Goal: Check status: Verify the current state of an ongoing process or item

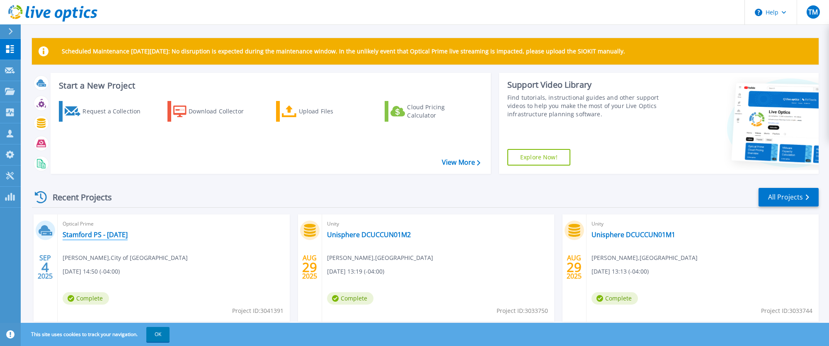
click at [99, 238] on link "Stamford PS - [DATE]" at bounding box center [95, 235] width 65 height 8
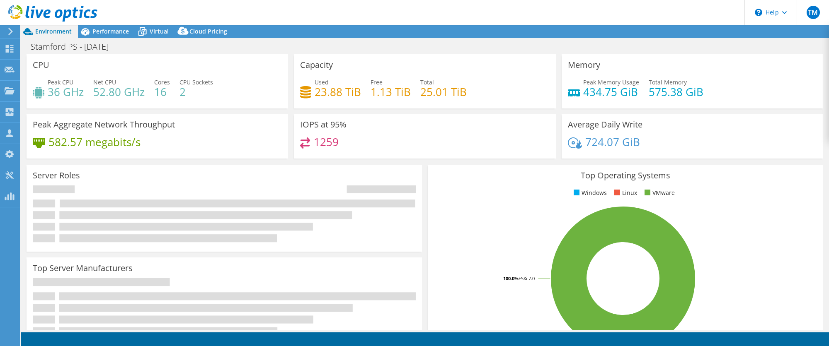
select select "USD"
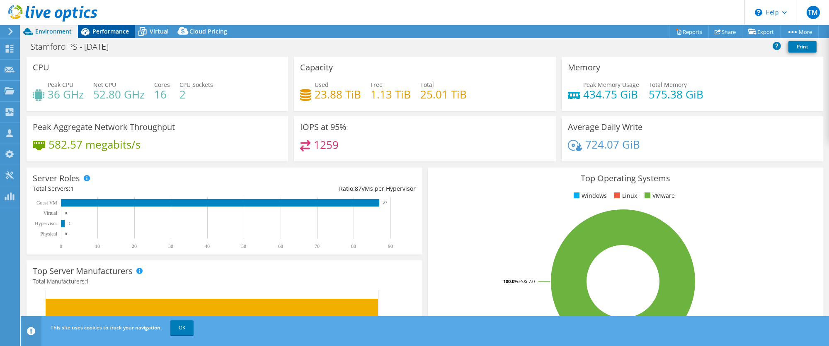
click at [114, 31] on span "Performance" at bounding box center [110, 31] width 36 height 8
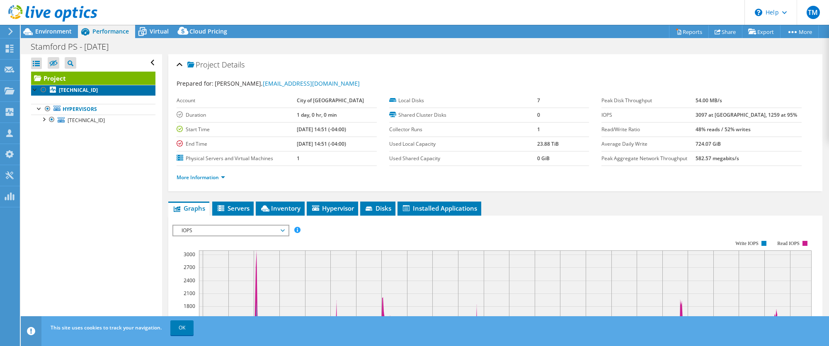
click at [66, 91] on b "10.135.196.102" at bounding box center [78, 90] width 39 height 7
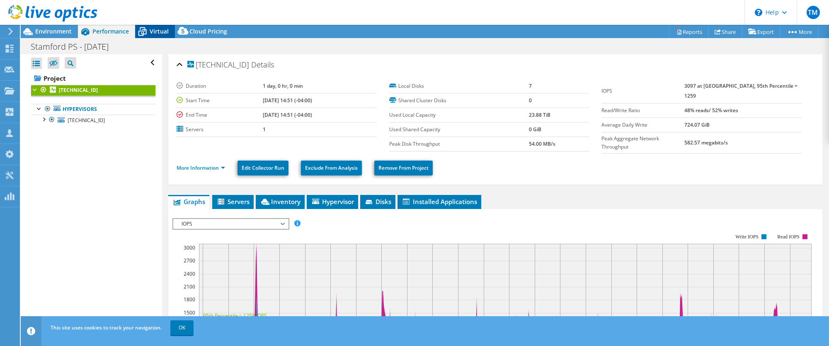
click at [156, 31] on span "Virtual" at bounding box center [159, 31] width 19 height 8
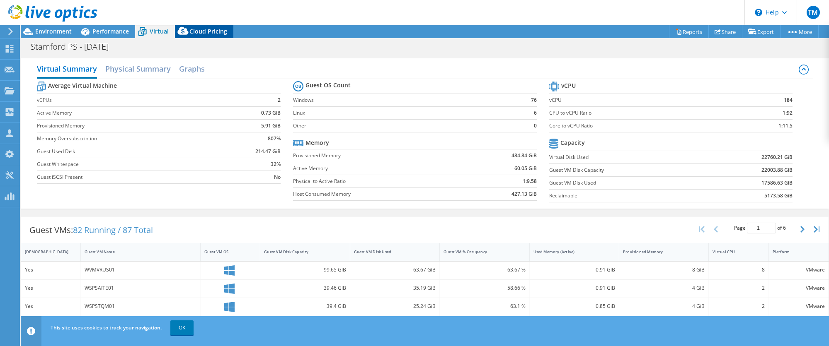
click at [199, 30] on span "Cloud Pricing" at bounding box center [208, 31] width 38 height 8
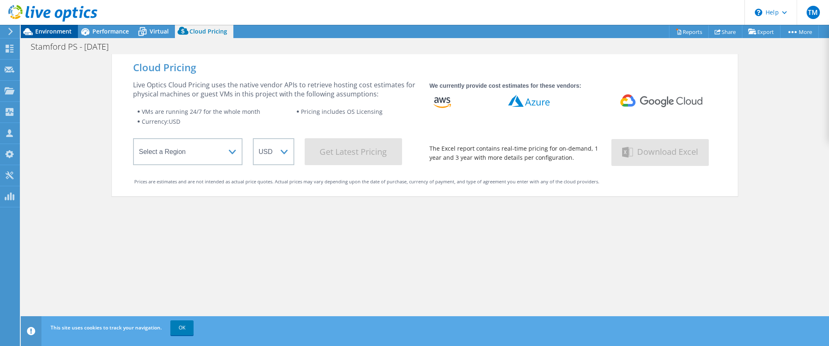
click at [53, 30] on span "Environment" at bounding box center [53, 31] width 36 height 8
